Goal: Transaction & Acquisition: Purchase product/service

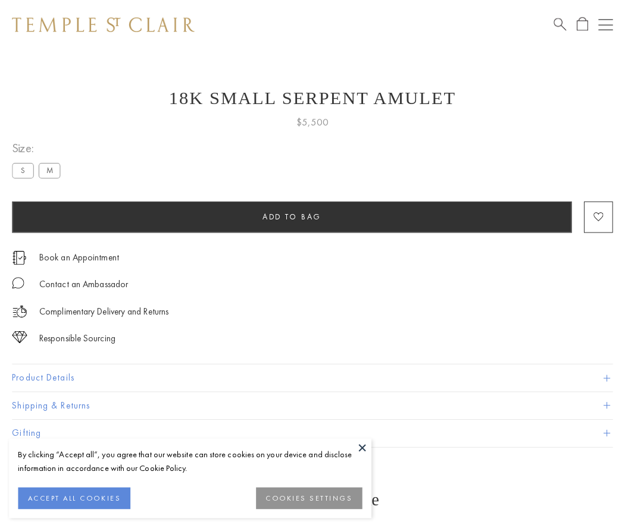
scroll to position [29, 0]
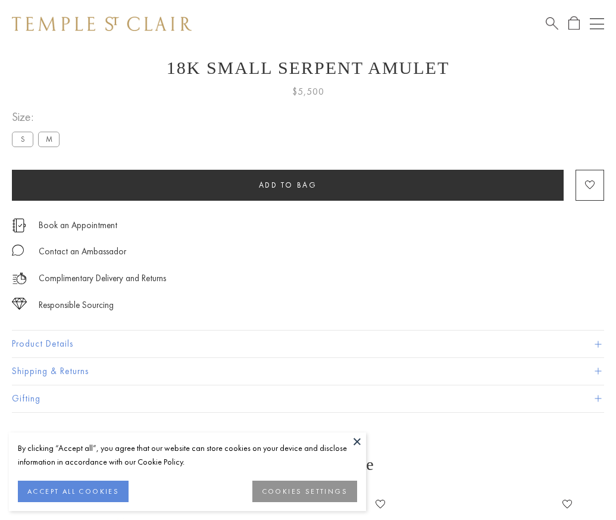
click at [287, 184] on span "Add to bag" at bounding box center [288, 185] width 58 height 10
